Goal: Task Accomplishment & Management: Manage account settings

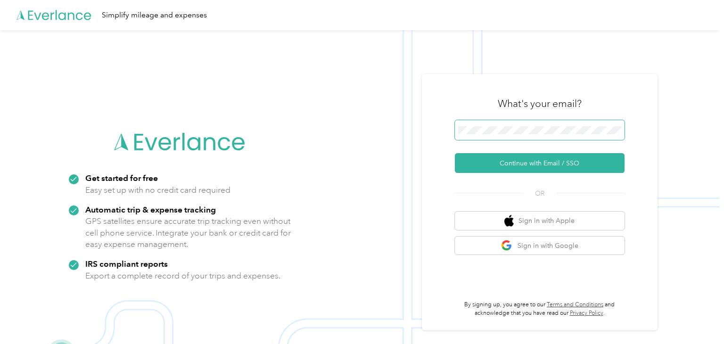
click at [455, 153] on button "Continue with Email / SSO" at bounding box center [540, 163] width 170 height 20
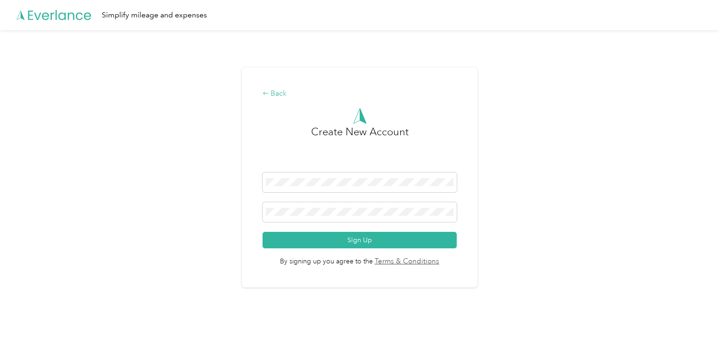
click at [276, 94] on div "Back" at bounding box center [359, 93] width 194 height 11
